Goal: Check status

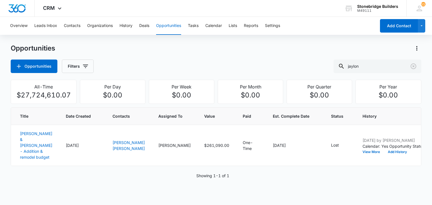
click at [166, 23] on button "Opportunities" at bounding box center [168, 26] width 25 height 18
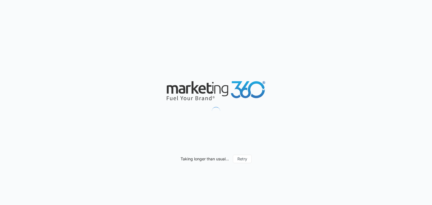
click at [341, 77] on div "Taking longer than usual... Retry" at bounding box center [216, 102] width 432 height 205
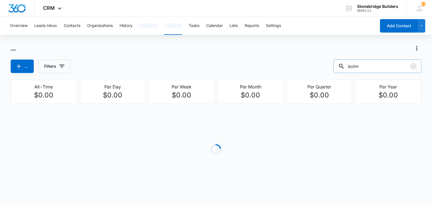
click at [360, 71] on input "jaylon" at bounding box center [378, 67] width 88 height 14
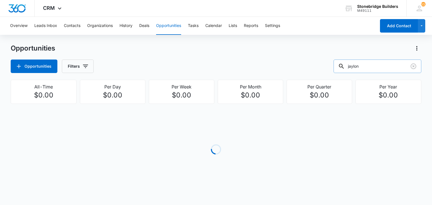
drag, startPoint x: 362, startPoint y: 62, endPoint x: 367, endPoint y: 67, distance: 6.4
click at [362, 63] on input "jaylon" at bounding box center [378, 67] width 88 height 14
click at [367, 67] on input "jaylon" at bounding box center [378, 67] width 88 height 14
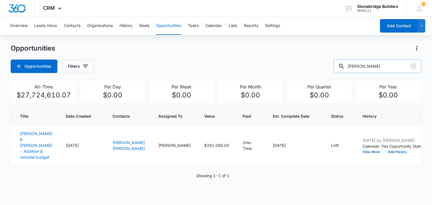
type input "[PERSON_NAME]"
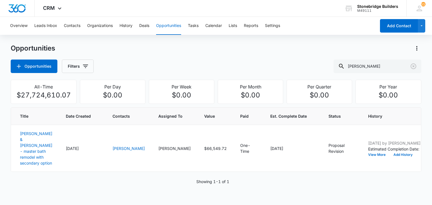
click at [141, 62] on div "Opportunities Filters [PERSON_NAME]" at bounding box center [216, 67] width 410 height 14
click at [241, 50] on div "Opportunities" at bounding box center [216, 48] width 410 height 9
